Goal: Task Accomplishment & Management: Use online tool/utility

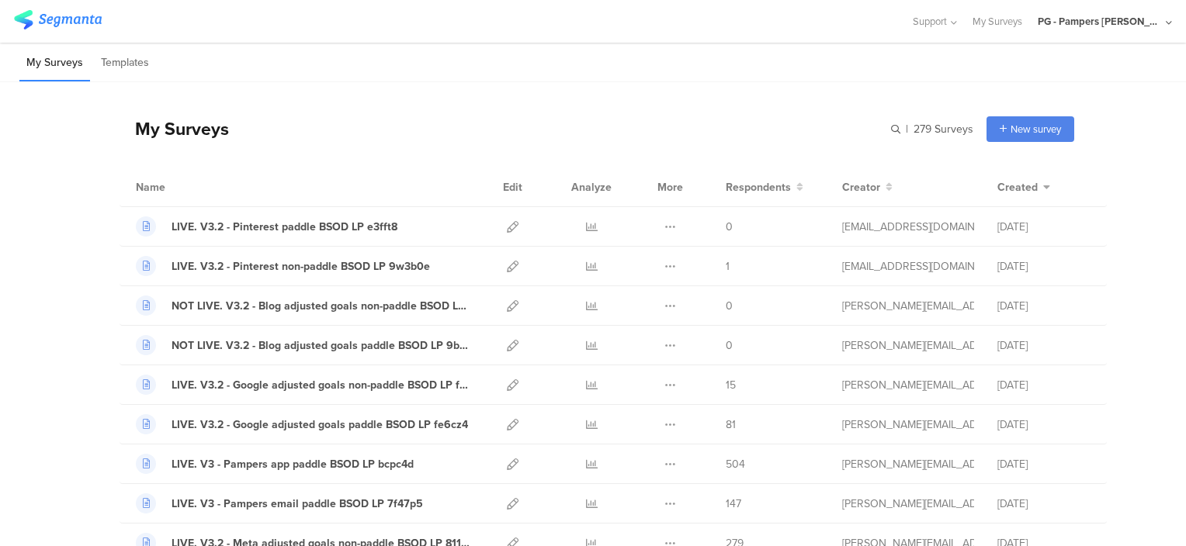
drag, startPoint x: 1145, startPoint y: 118, endPoint x: 1125, endPoint y: 124, distance: 21.1
click at [893, 131] on input "text" at bounding box center [864, 129] width 217 height 26
paste input "LIVE. V2 - Social Org non-paddle Pampers BSOD ea177s"
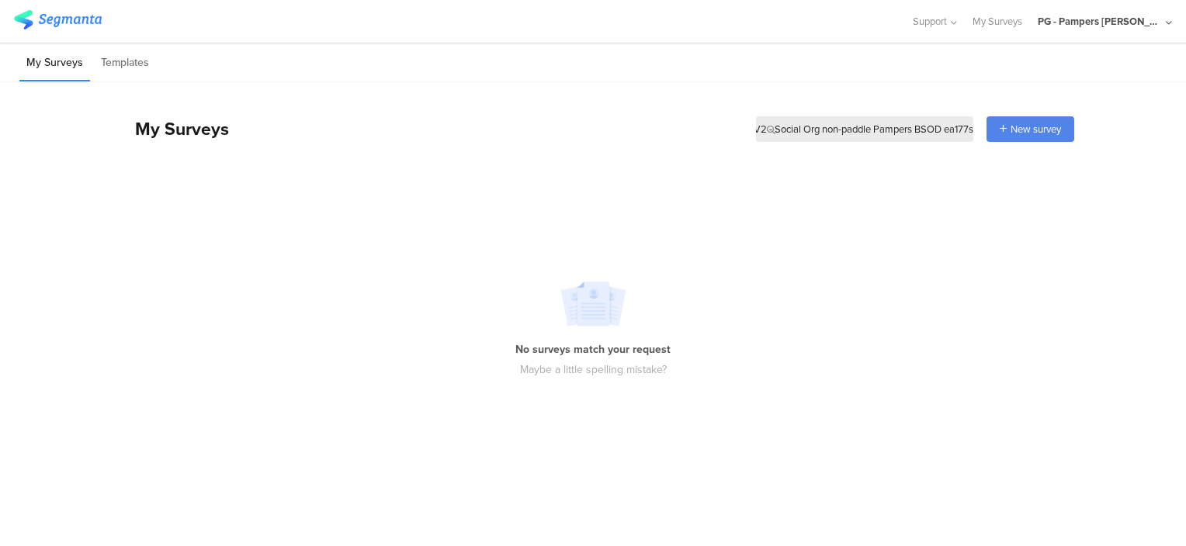
click at [894, 130] on input "LIVE. V2 - Social Org non-paddle Pampers BSOD ea177s" at bounding box center [864, 129] width 217 height 26
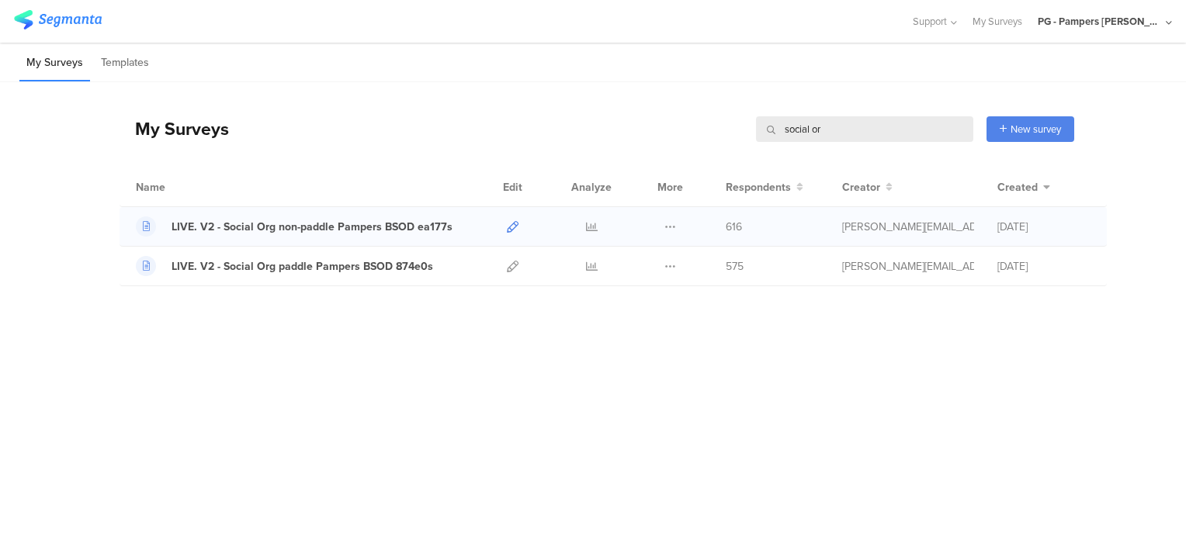
click at [510, 224] on icon at bounding box center [513, 227] width 12 height 12
click at [855, 125] on input "social or" at bounding box center [864, 129] width 217 height 26
paste input "be052g"
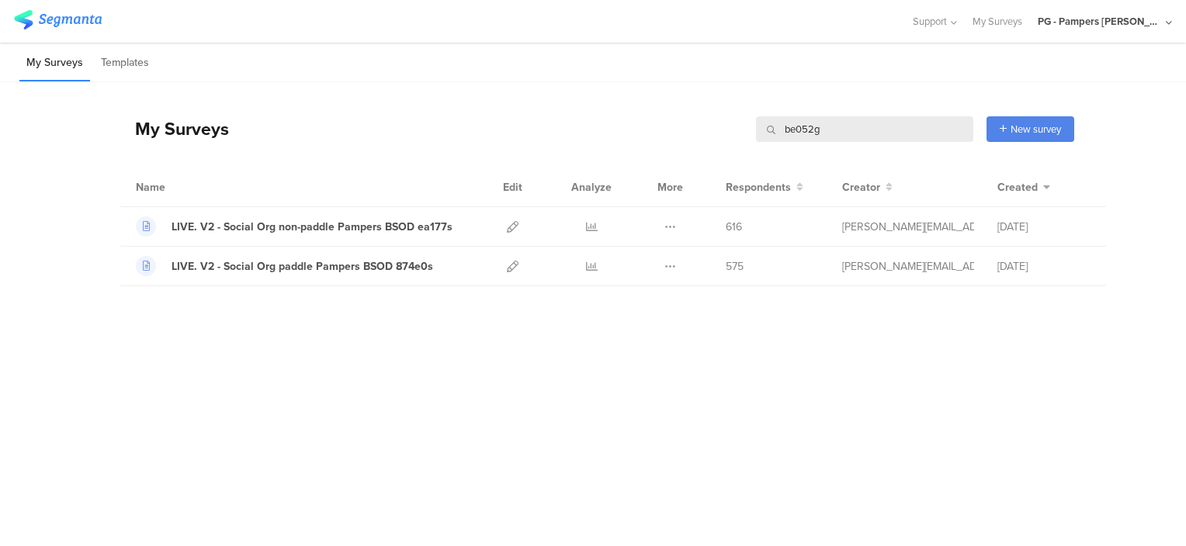
type input "be052g"
click at [509, 222] on icon at bounding box center [513, 227] width 12 height 12
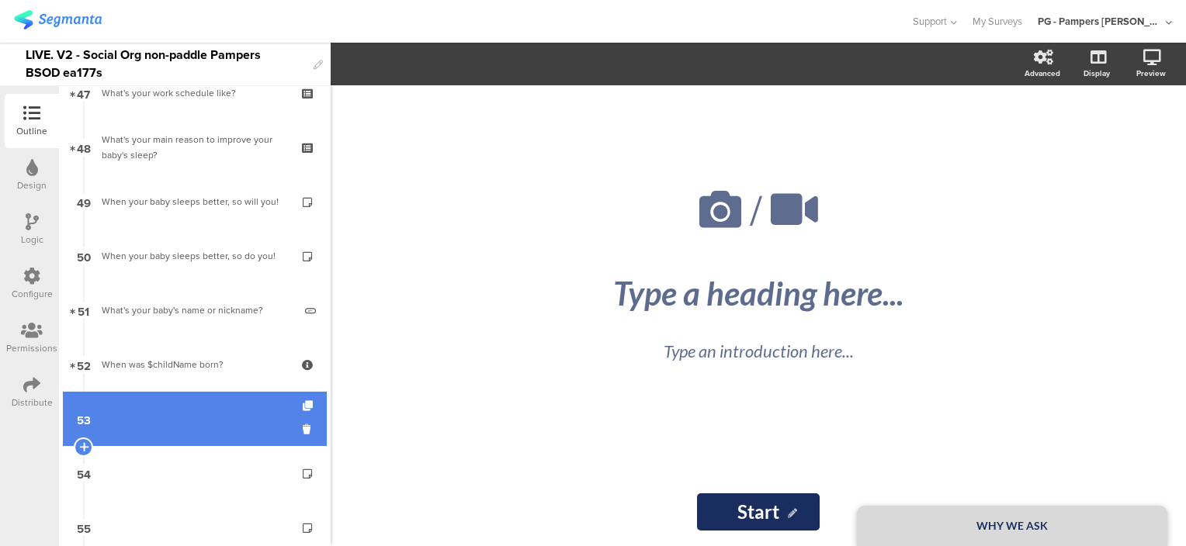
scroll to position [2561, 0]
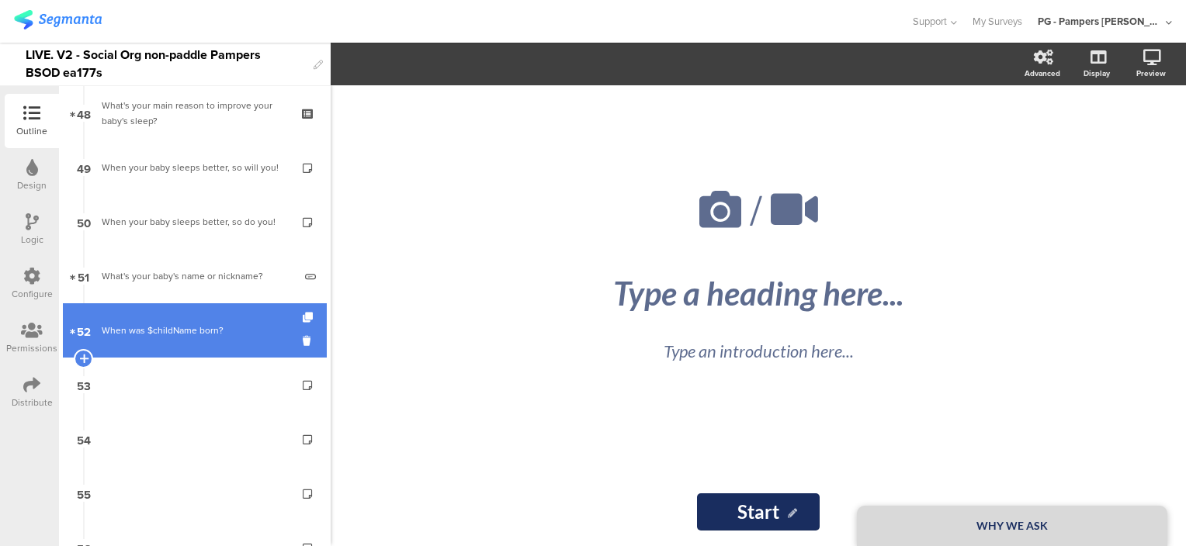
click at [158, 324] on div "When was $childName born?" at bounding box center [194, 331] width 185 height 16
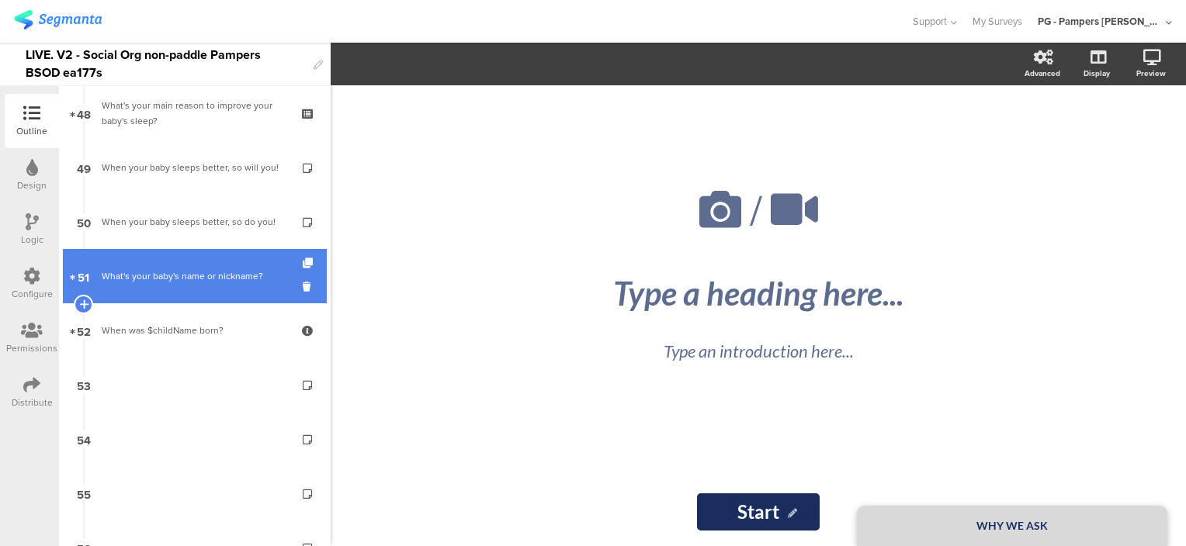
click at [174, 325] on div "When was $childName born?" at bounding box center [194, 331] width 185 height 16
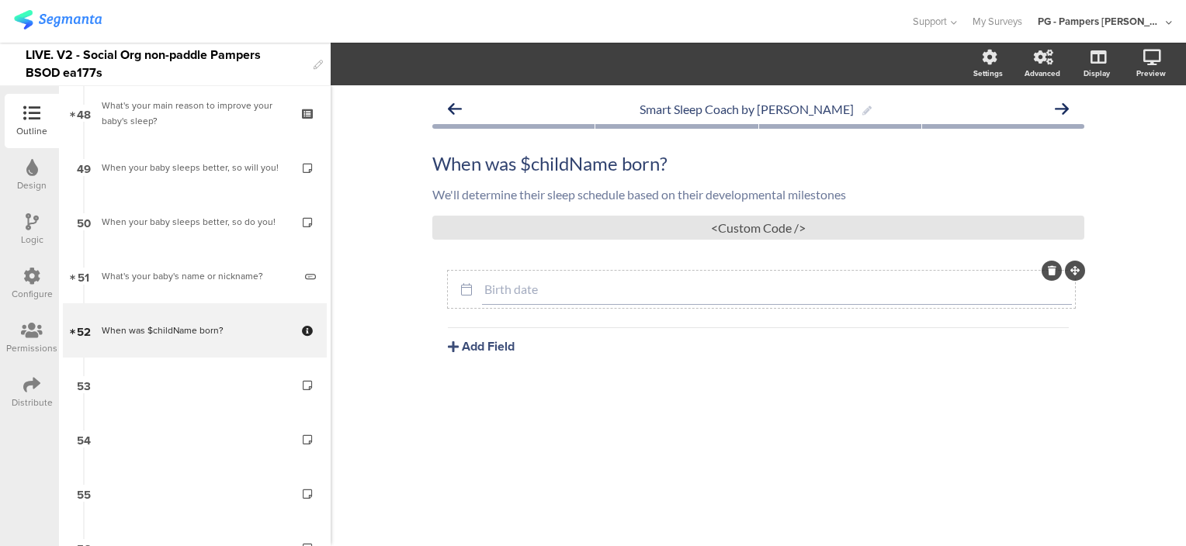
click at [586, 296] on input "Birth date" at bounding box center [776, 289] width 585 height 15
click at [437, 62] on span "Field options" at bounding box center [410, 64] width 71 height 18
click at [545, 62] on span "Date range" at bounding box center [518, 64] width 62 height 18
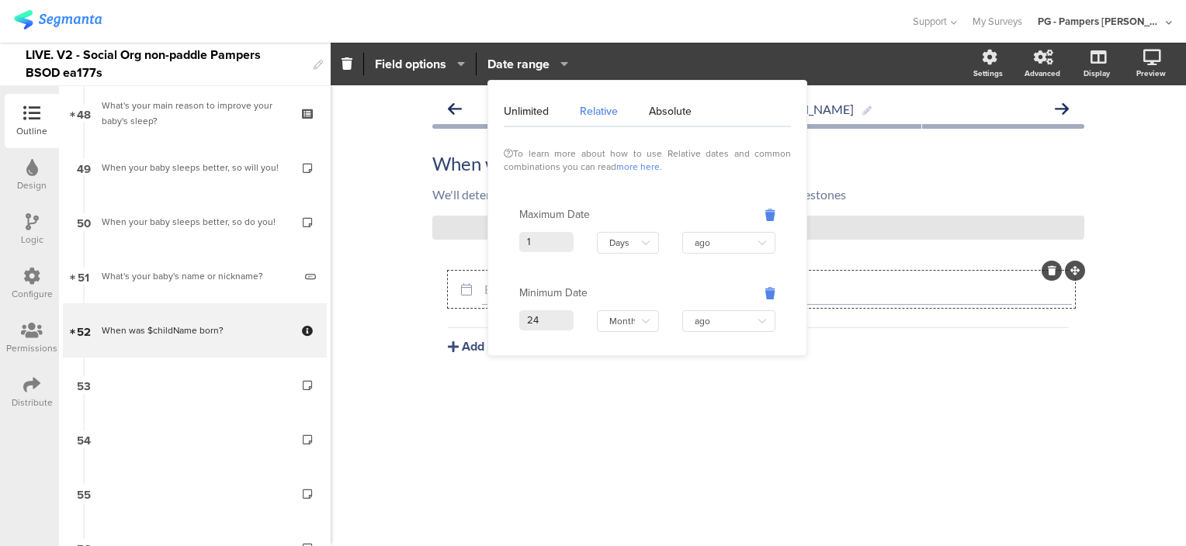
click at [375, 226] on div "Smart Sleep Coach by [PERSON_NAME] When was $childName born? When was $childNam…" at bounding box center [758, 315] width 855 height 461
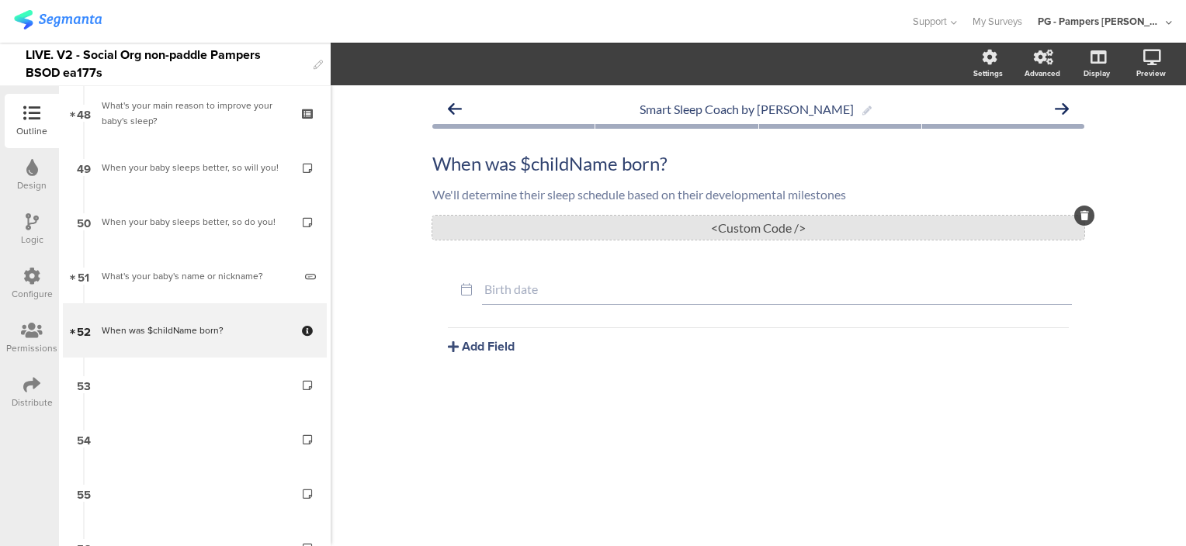
click at [616, 223] on div "<Custom Code />" at bounding box center [758, 228] width 652 height 24
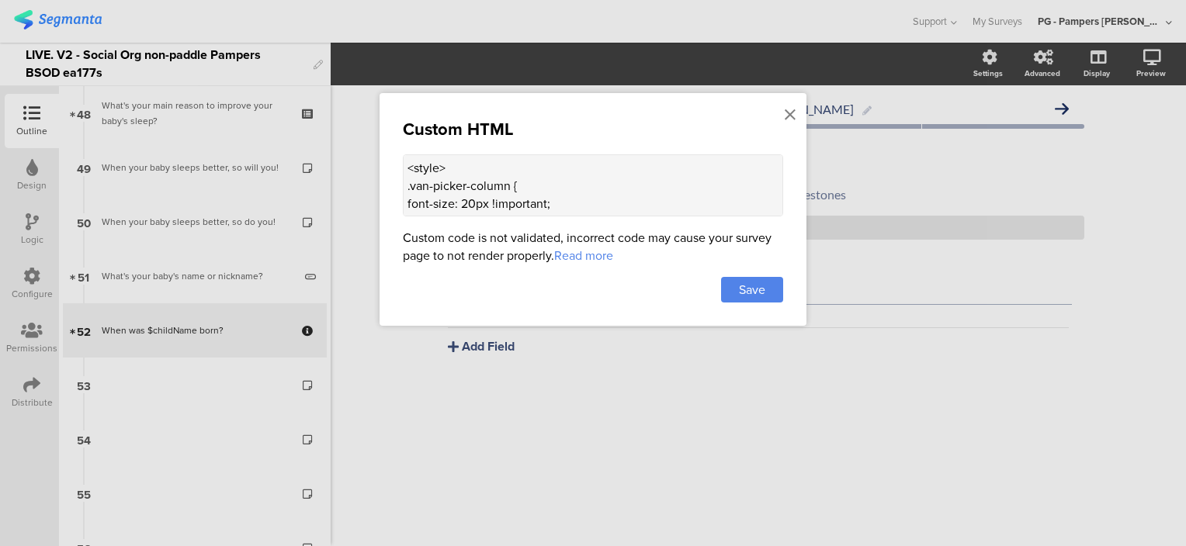
click at [895, 171] on div at bounding box center [593, 273] width 1186 height 546
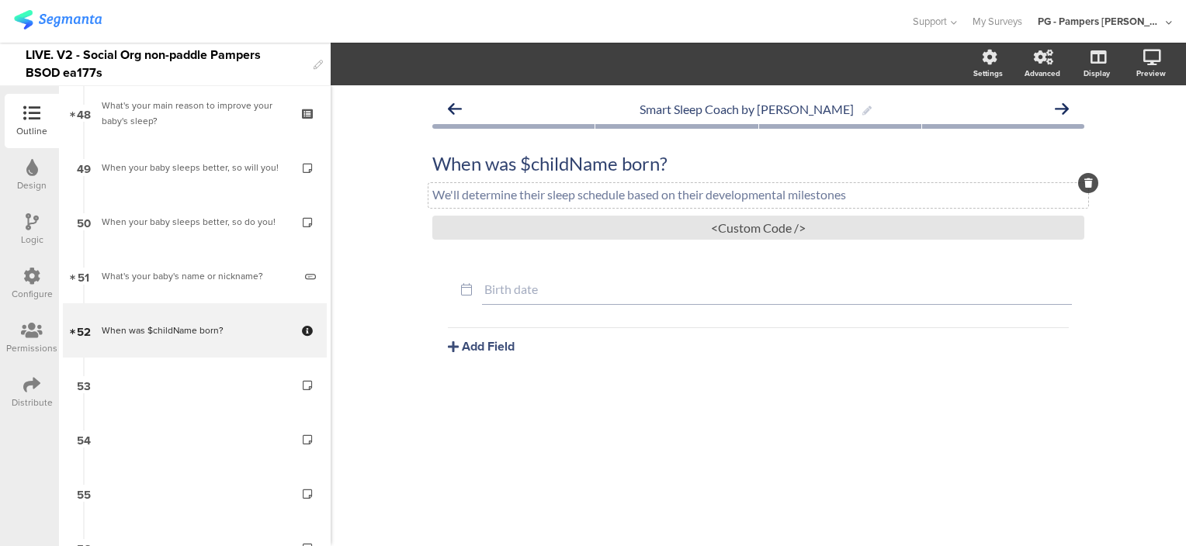
click at [685, 189] on p "We'll determine their sleep schedule based on their developmental milestones" at bounding box center [758, 194] width 652 height 15
click at [660, 155] on div "When was $childName born? When was $childName born? When was $childName born?" at bounding box center [758, 163] width 660 height 31
click at [573, 366] on div "Birth date [GEOGRAPHIC_DATA] Text Name URL Email Date Phone number Dropdown US …" at bounding box center [758, 350] width 652 height 158
click at [625, 292] on input "Birth date" at bounding box center [776, 289] width 585 height 15
click at [425, 55] on span "Field options" at bounding box center [410, 64] width 71 height 18
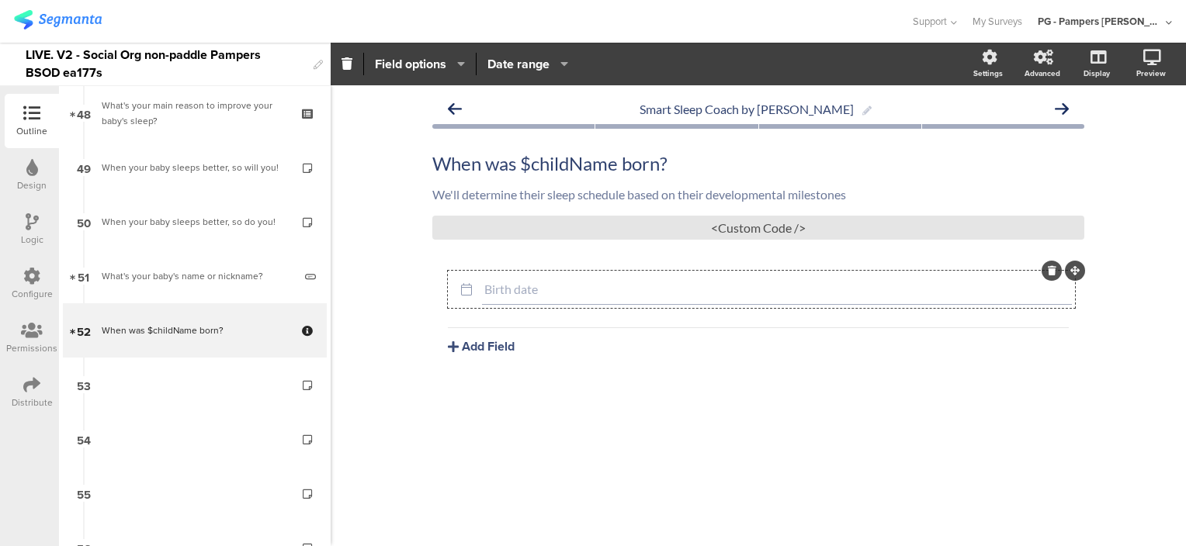
click at [358, 137] on div "Smart Sleep Coach by Pampers When was $childName born? When was $childName born…" at bounding box center [758, 315] width 855 height 461
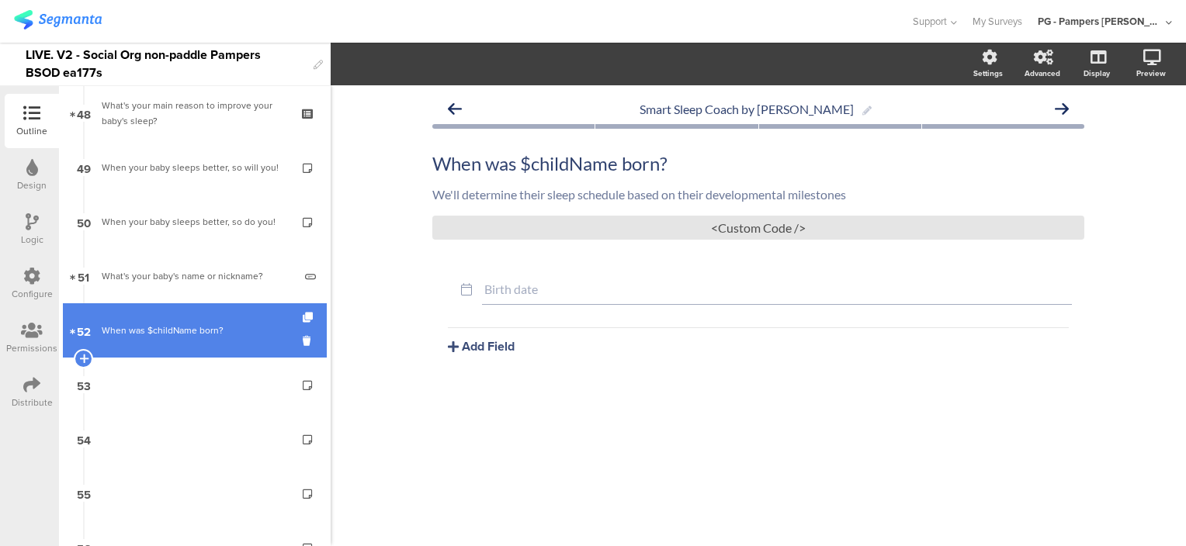
click at [132, 348] on link "52 When was $childName born?" at bounding box center [195, 330] width 264 height 54
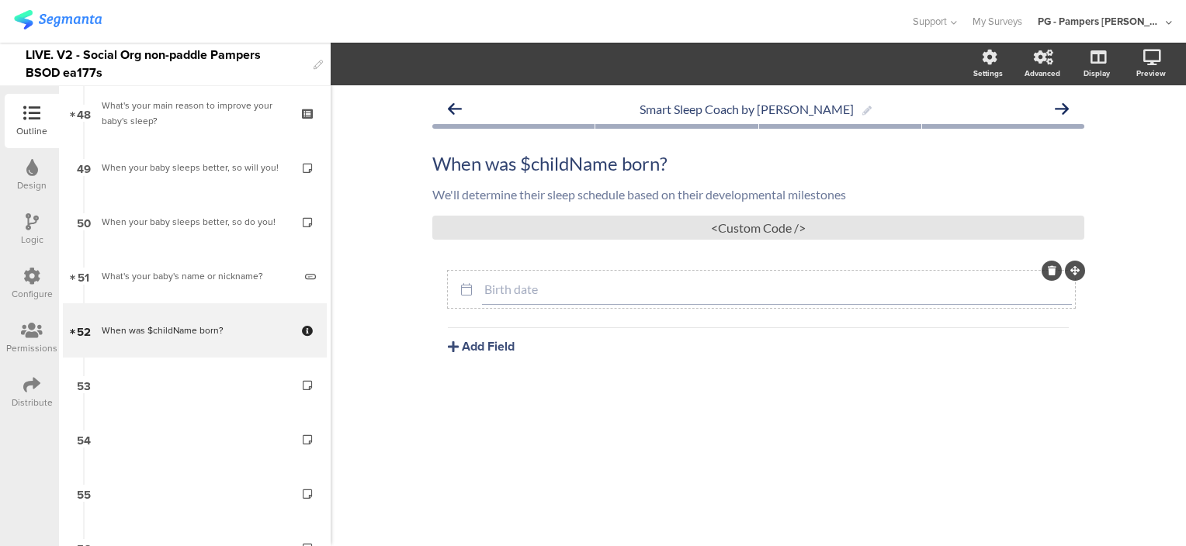
click at [850, 280] on div "Birth date" at bounding box center [777, 289] width 590 height 31
click at [429, 71] on span "Field options" at bounding box center [410, 64] width 71 height 18
click at [365, 279] on div "Smart Sleep Coach by Pampers When was $childName born? When was $childName born…" at bounding box center [758, 315] width 855 height 461
click at [1148, 220] on div "Smart Sleep Coach by Pampers When was $childName born? When was $childName born…" at bounding box center [758, 315] width 855 height 461
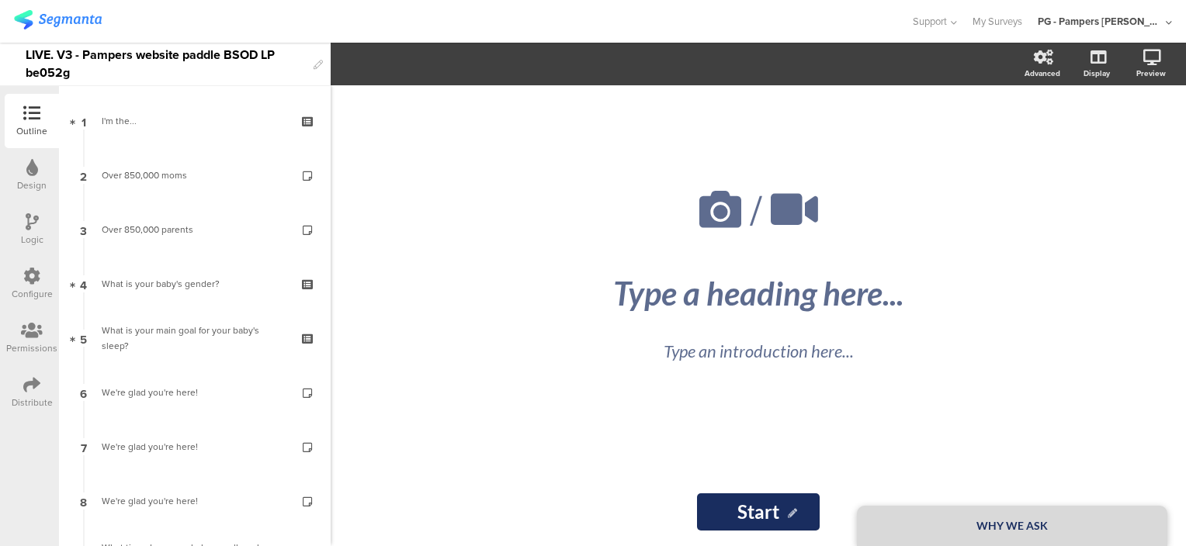
click at [1145, 251] on div "/ WHY WE ASK Type a heading here... Type an introduction here... Start Start" at bounding box center [758, 315] width 855 height 461
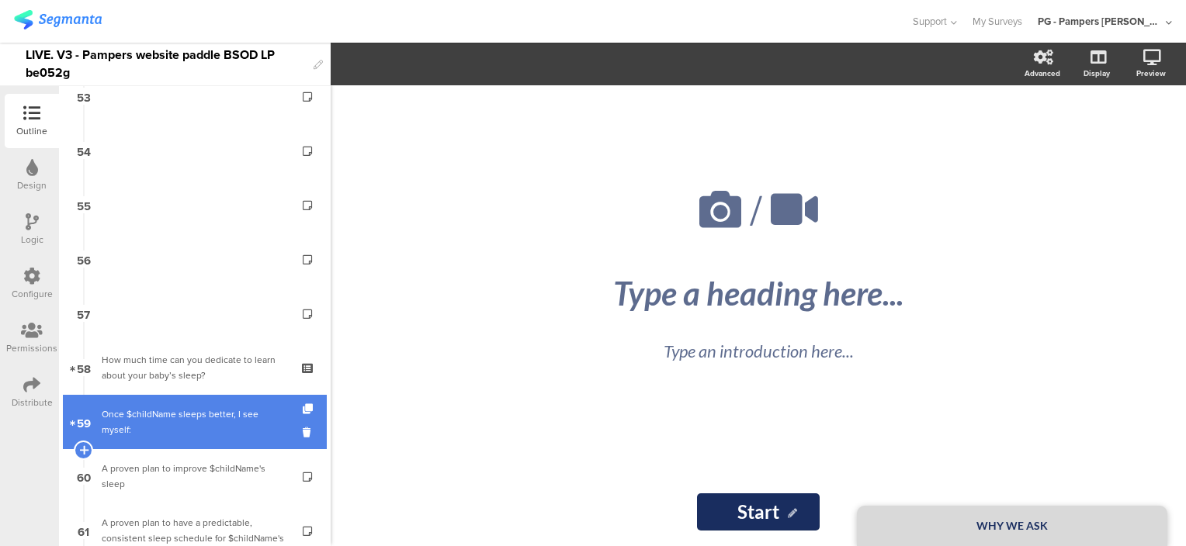
scroll to position [2638, 0]
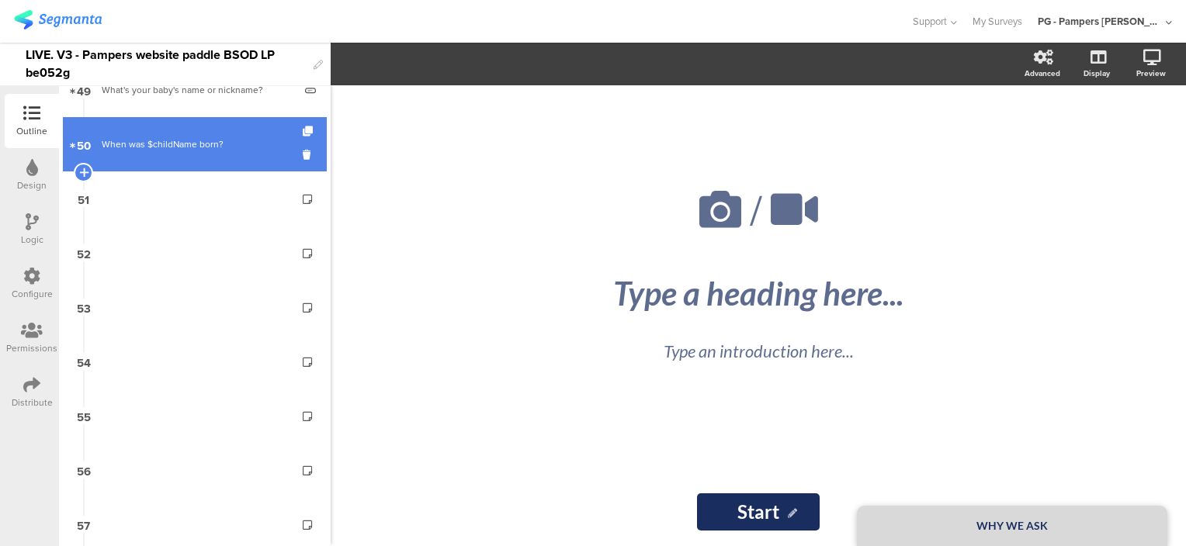
click at [173, 138] on div "When was $childName born?" at bounding box center [194, 145] width 185 height 16
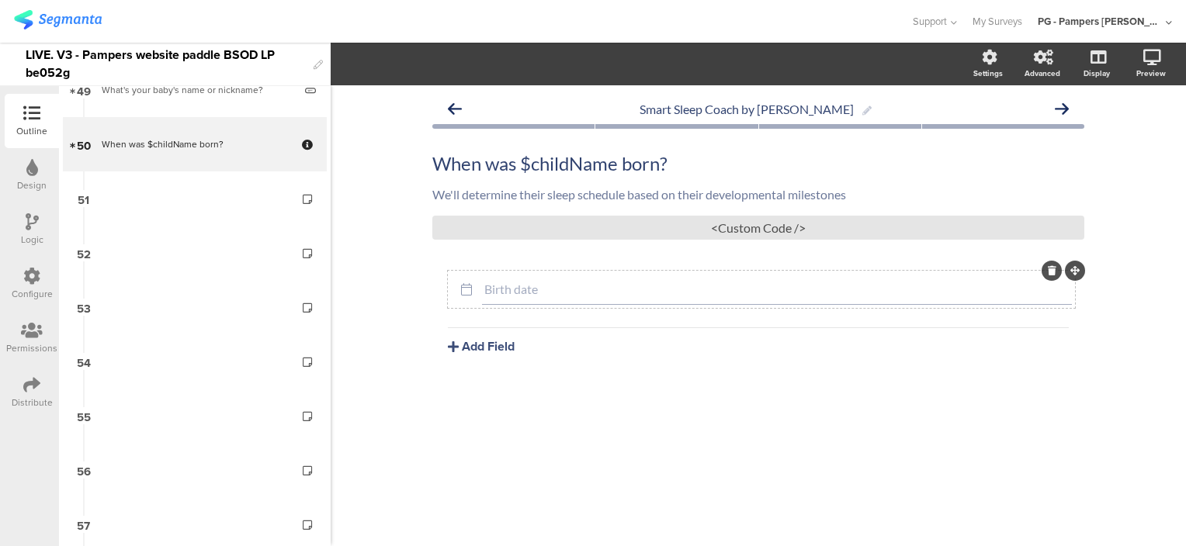
click at [562, 283] on input "Birth date" at bounding box center [776, 289] width 585 height 15
click at [452, 74] on button "Field options" at bounding box center [420, 63] width 92 height 33
click at [655, 393] on div "Birth date [GEOGRAPHIC_DATA] Text Name URL Email Date Phone number Dropdown US …" at bounding box center [758, 350] width 652 height 158
click at [1148, 270] on div "Smart Sleep Coach by [PERSON_NAME] When was $childName born? When was $childNam…" at bounding box center [758, 315] width 855 height 461
click at [580, 283] on input "Birth date" at bounding box center [776, 289] width 585 height 15
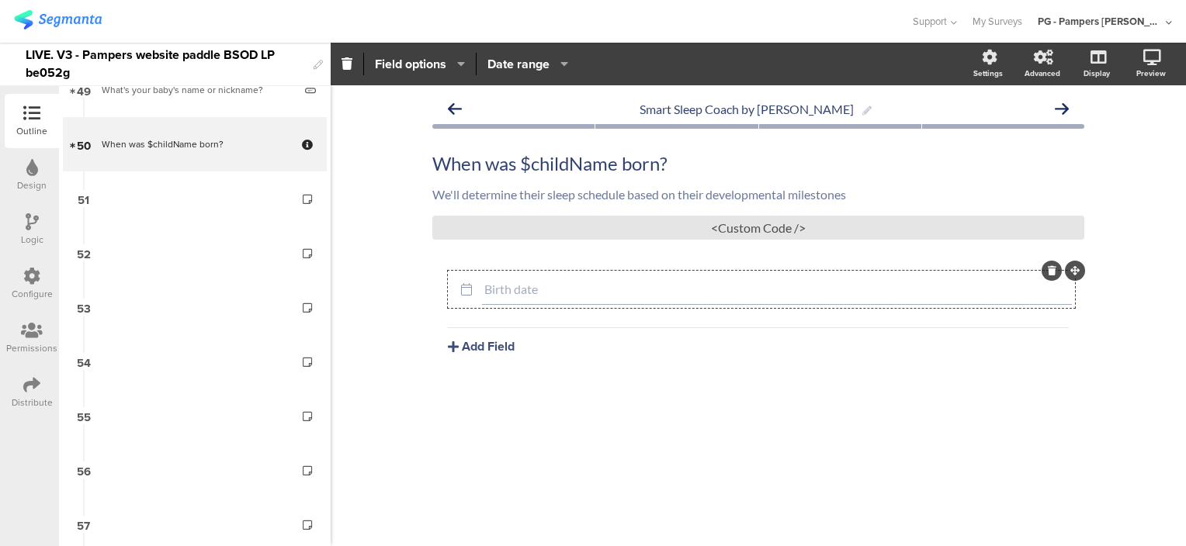
click at [448, 65] on span "Field options" at bounding box center [420, 64] width 90 height 18
click at [1183, 213] on div "Smart Sleep Coach by [PERSON_NAME] When was $childName born? When was $childNam…" at bounding box center [758, 315] width 855 height 461
